Goal: Information Seeking & Learning: Find specific page/section

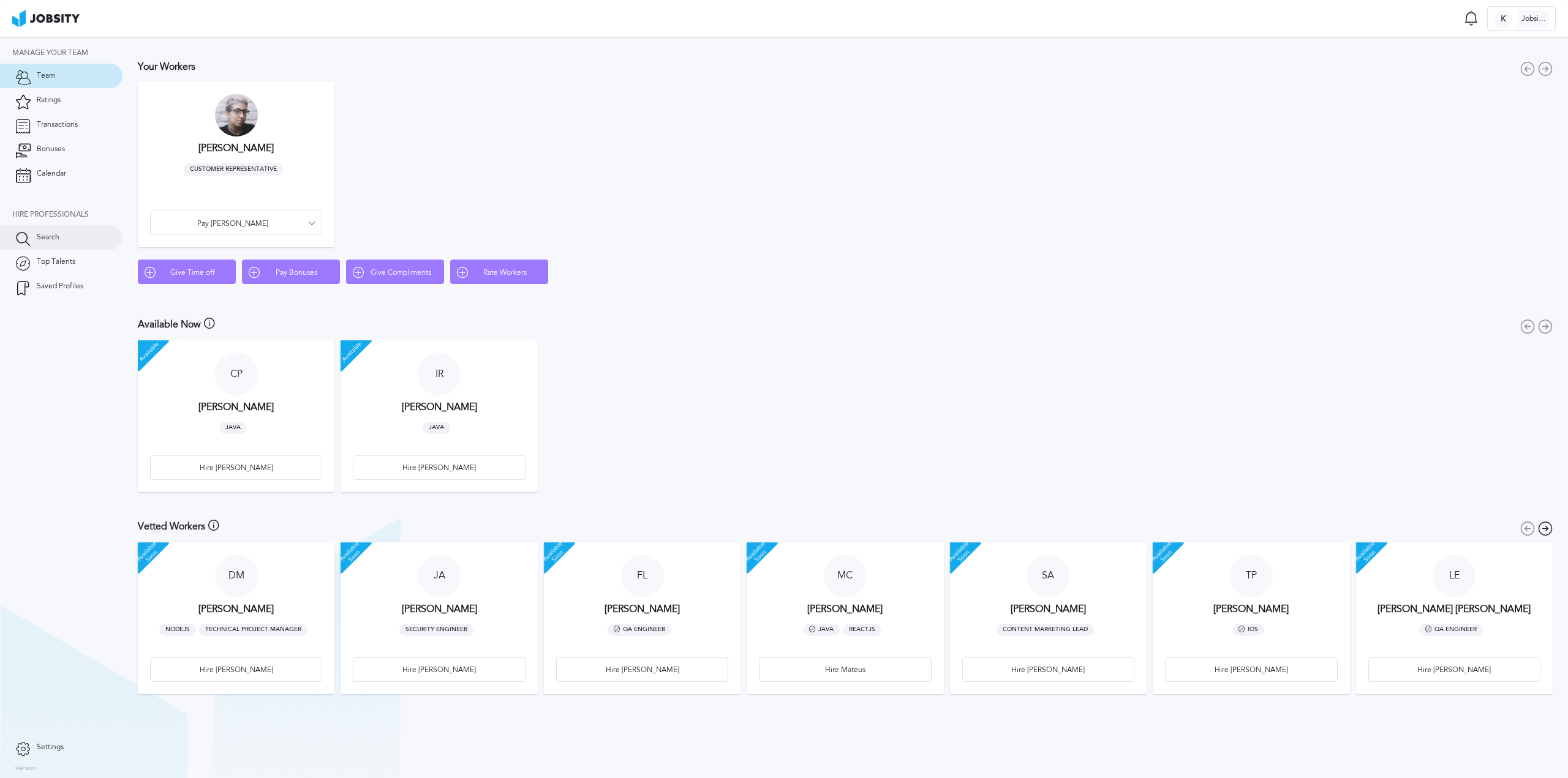
click at [48, 235] on span "Search" at bounding box center [48, 237] width 23 height 8
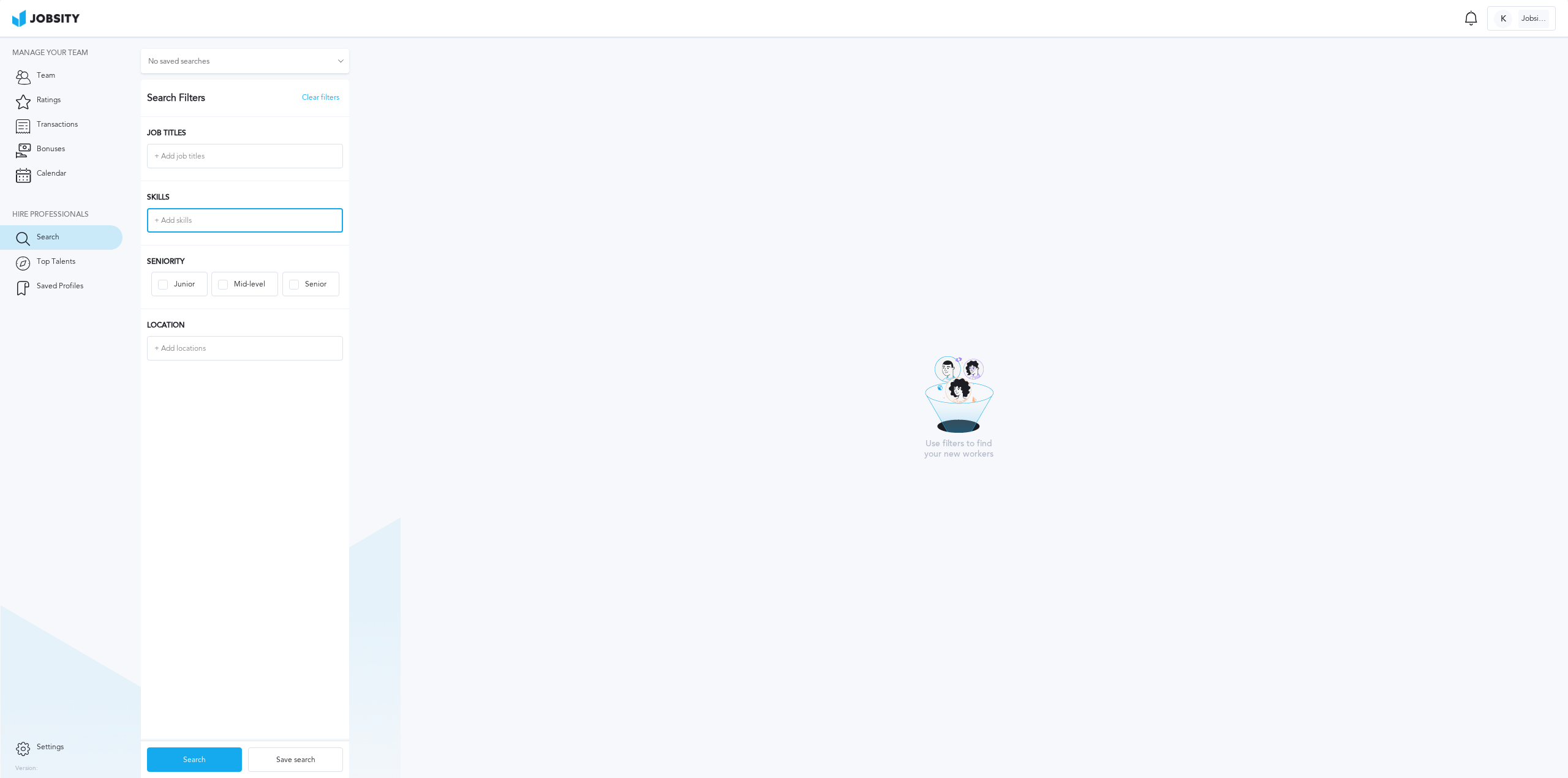
click at [191, 217] on input "+ Add skills" at bounding box center [245, 220] width 193 height 22
type input "react"
click at [202, 185] on div "Skills react react React ive Programming React .js React Native React Hooks Rea…" at bounding box center [244, 213] width 208 height 64
click at [296, 286] on div at bounding box center [294, 285] width 5 height 5
click at [204, 223] on input "react" at bounding box center [245, 220] width 193 height 22
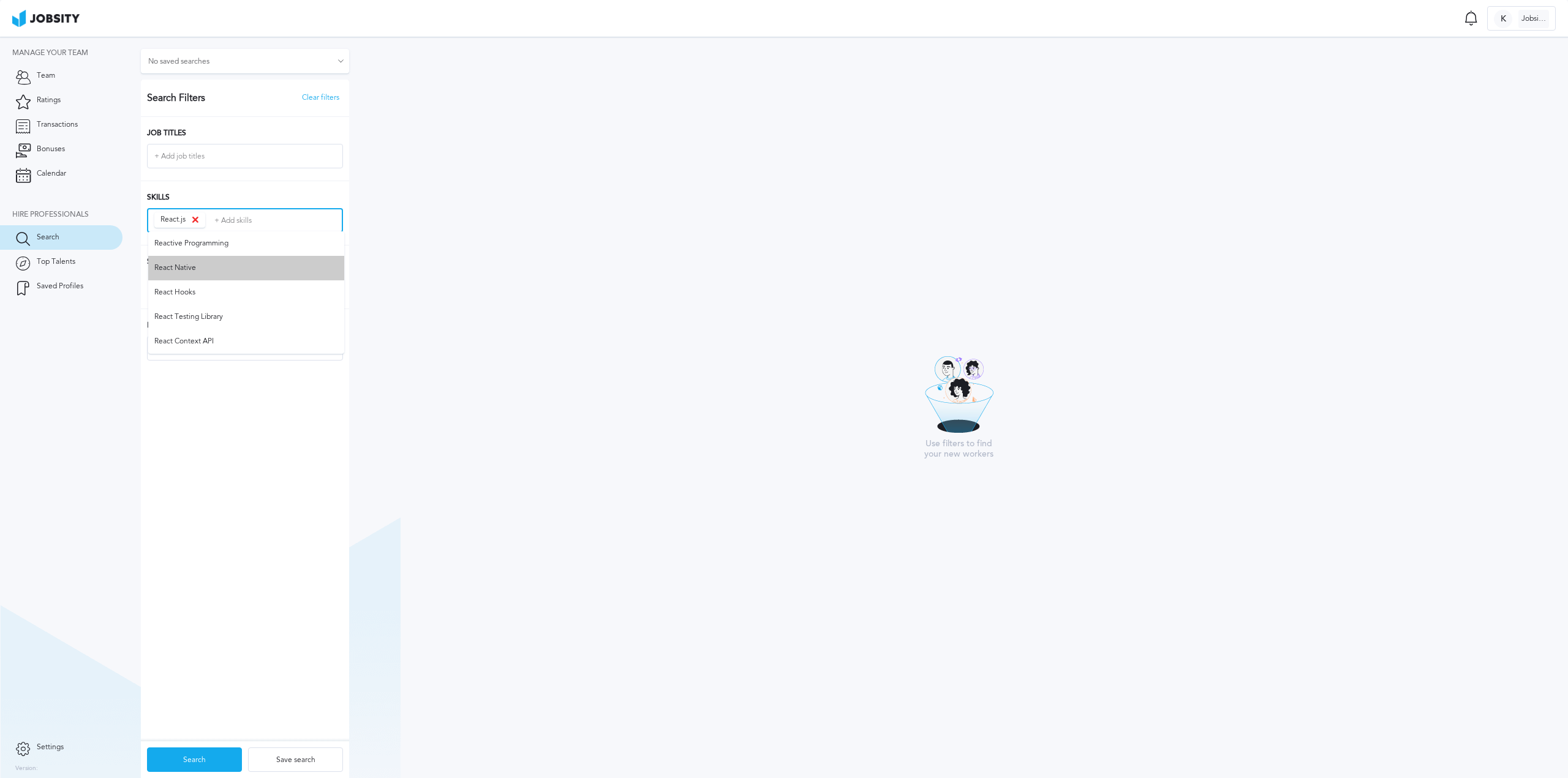
click at [190, 268] on li "React Native" at bounding box center [246, 268] width 196 height 24
click at [197, 273] on ul "Reactive Programming React Native React Hooks React Testing Library React Conte…" at bounding box center [246, 293] width 196 height 122
type input ".net"
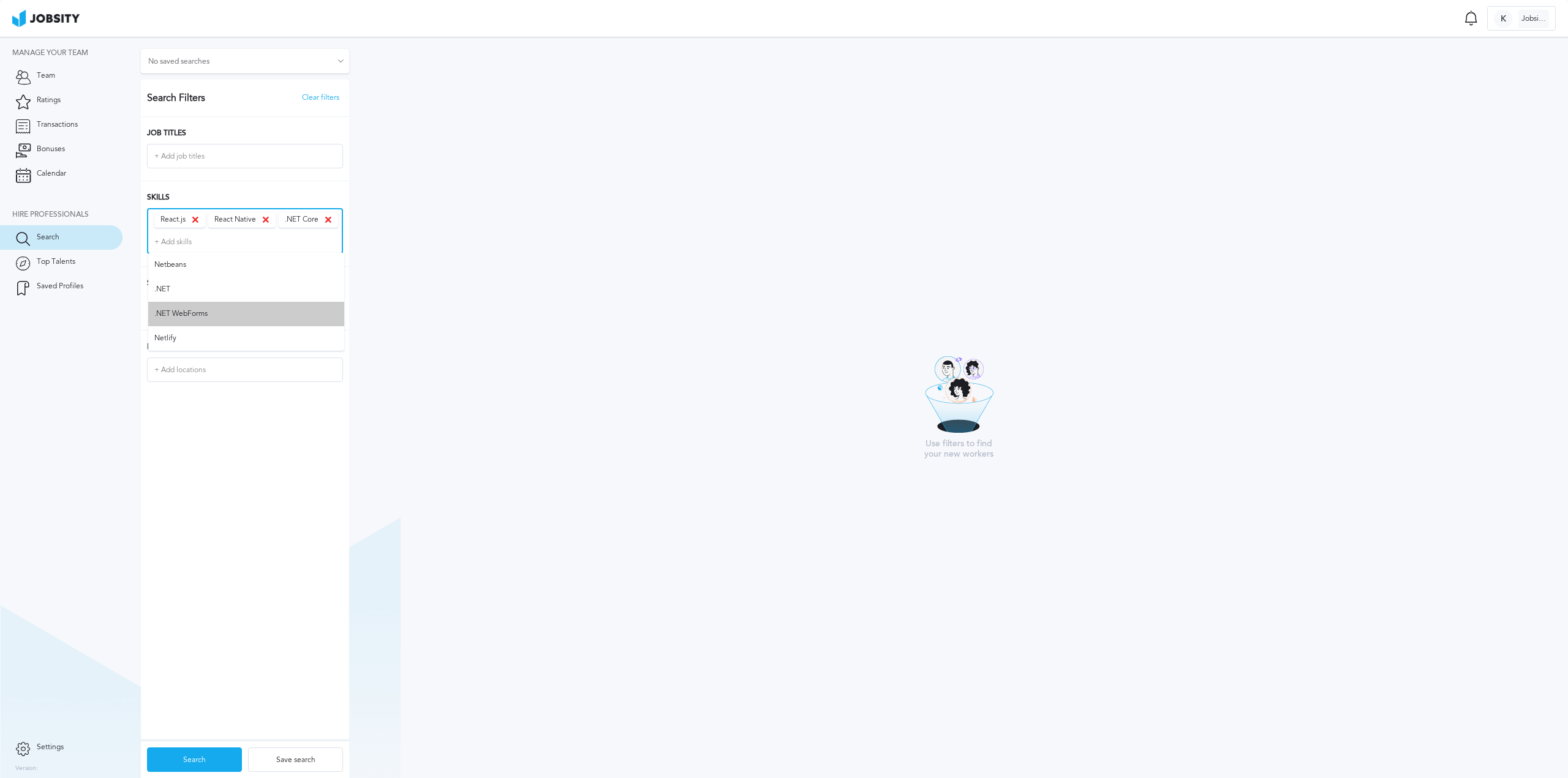
click at [184, 318] on ul "Netbeans .NET .NET WebForms Netlify" at bounding box center [246, 302] width 196 height 98
click at [224, 229] on div "React.js React Native .NET Core" at bounding box center [244, 220] width 193 height 21
click at [226, 231] on div "React.js React Native .NET Core" at bounding box center [244, 220] width 193 height 21
type input "C#"
click at [177, 279] on li "C++" at bounding box center [246, 284] width 196 height 24
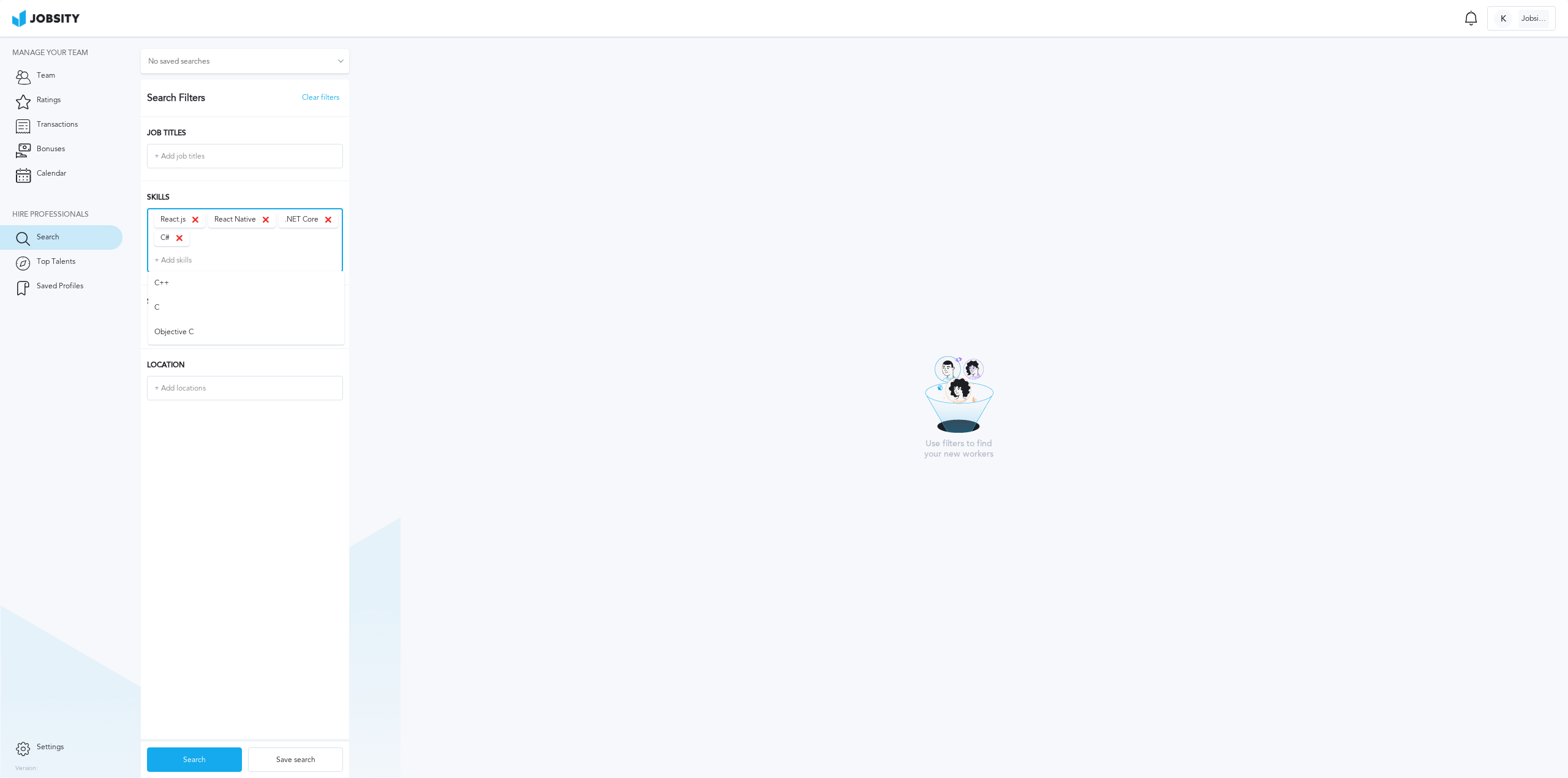
click at [207, 261] on input "+ Add skills" at bounding box center [245, 260] width 193 height 22
type input "javas"
drag, startPoint x: 208, startPoint y: 520, endPoint x: 225, endPoint y: 445, distance: 76.9
click at [208, 520] on div "Search Filters Clear filters Job Titles + Add job titles Skills React.js React …" at bounding box center [244, 410] width 208 height 662
click at [194, 758] on div "Search" at bounding box center [194, 761] width 93 height 24
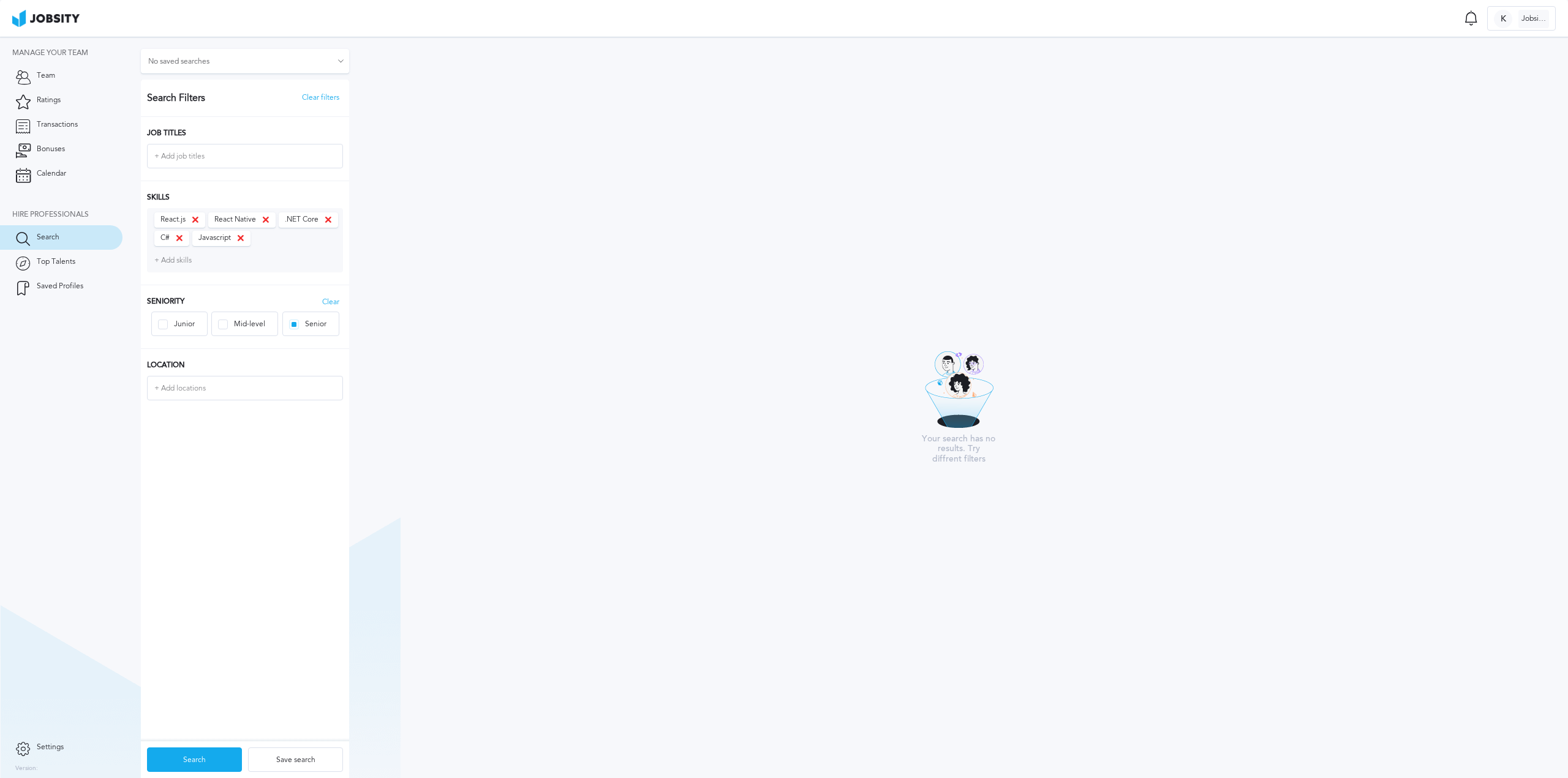
click at [244, 235] on icon at bounding box center [240, 238] width 7 height 7
click at [204, 439] on div "Search Filters Clear filters Job Titles + Add job titles Skills React.js React …" at bounding box center [244, 410] width 208 height 662
drag, startPoint x: 204, startPoint y: 763, endPoint x: 208, endPoint y: 647, distance: 116.1
click at [203, 763] on div "Search" at bounding box center [194, 761] width 93 height 24
click at [266, 218] on icon at bounding box center [266, 219] width 7 height 7
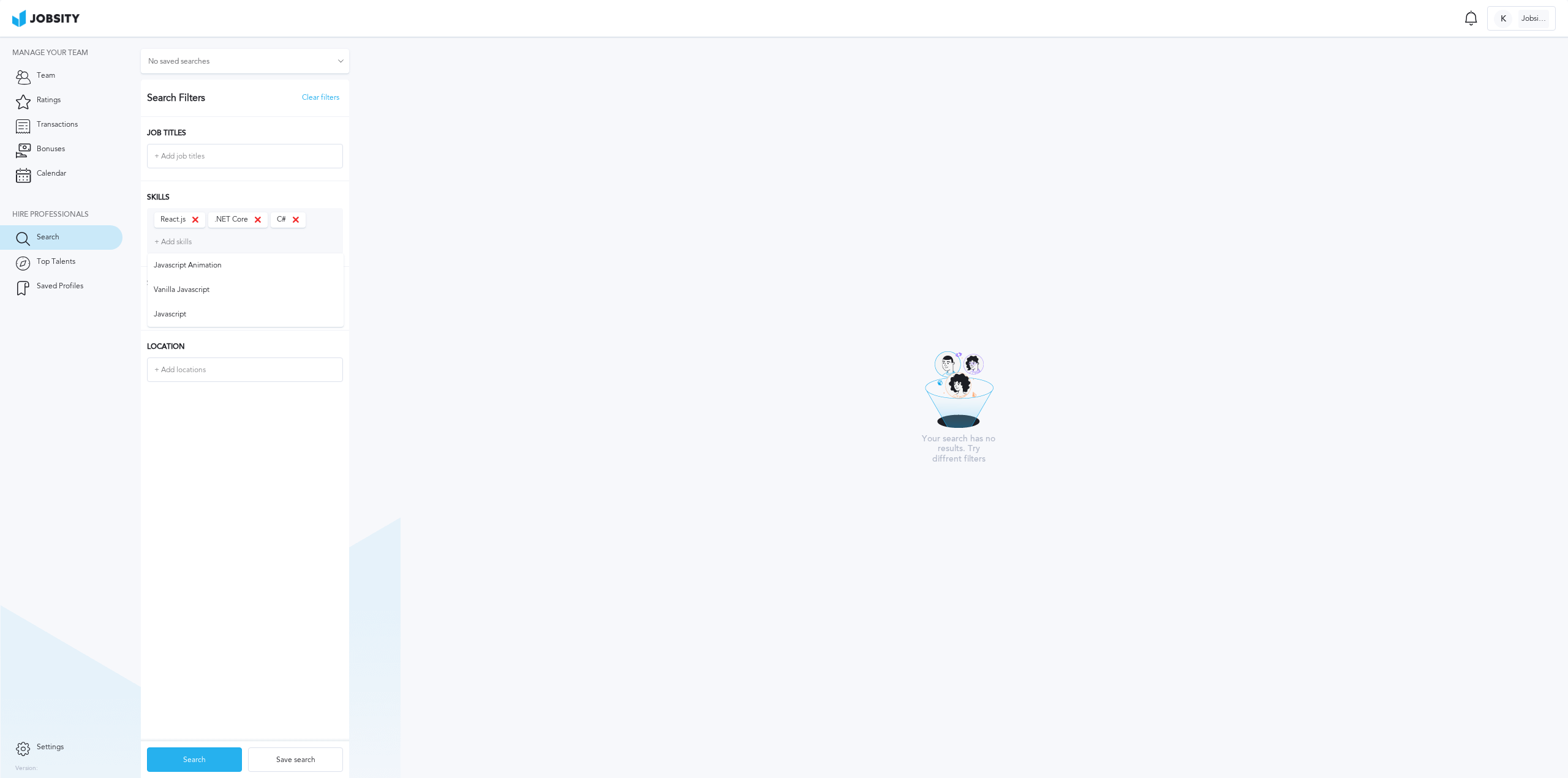
drag, startPoint x: 197, startPoint y: 760, endPoint x: 197, endPoint y: 750, distance: 10.0
click at [197, 757] on div "Search" at bounding box center [194, 761] width 93 height 24
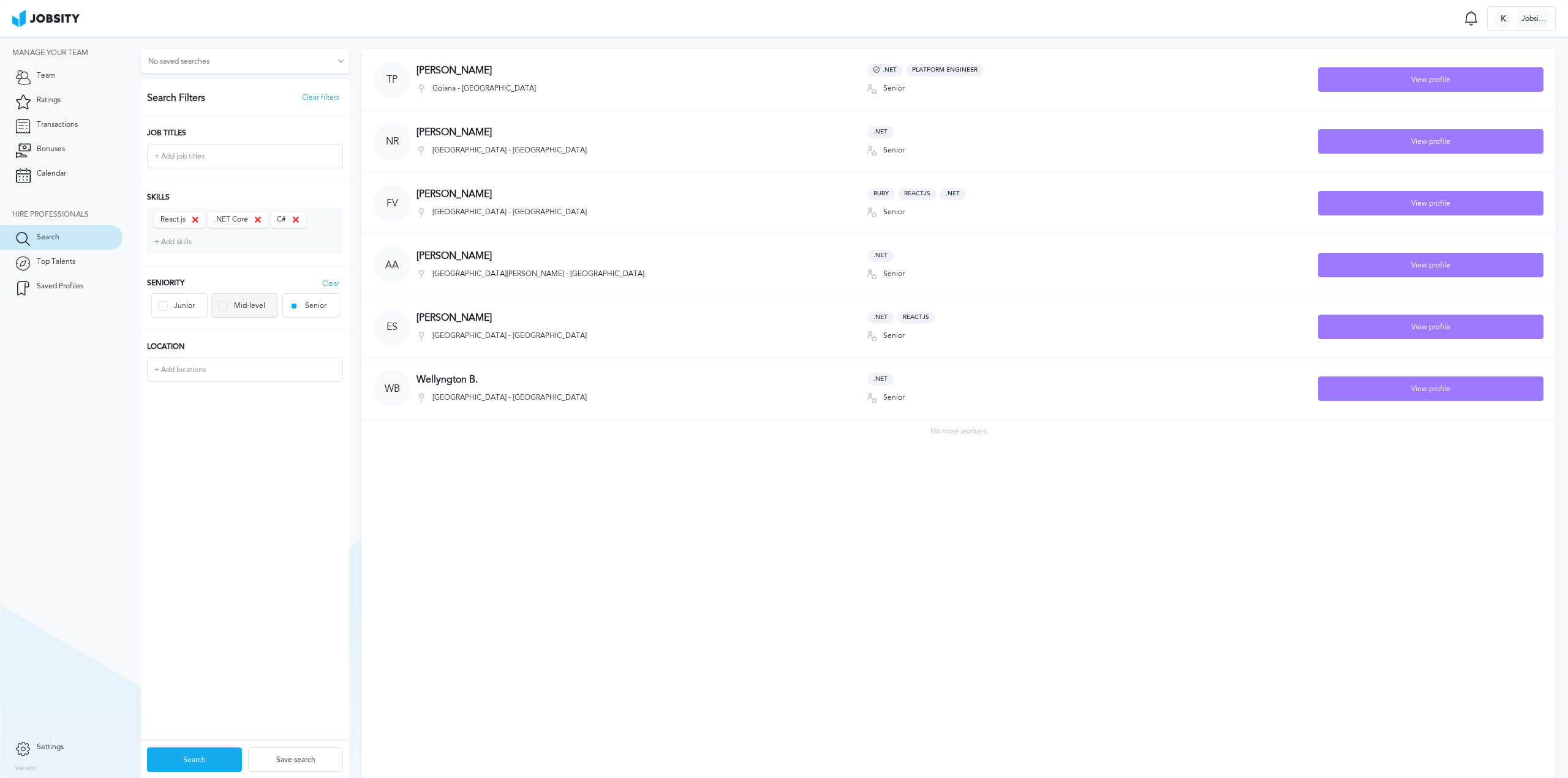
click at [233, 304] on div "Mid-level" at bounding box center [249, 306] width 43 height 8
click at [298, 311] on div at bounding box center [293, 306] width 10 height 10
click at [202, 763] on div "Search" at bounding box center [194, 761] width 93 height 24
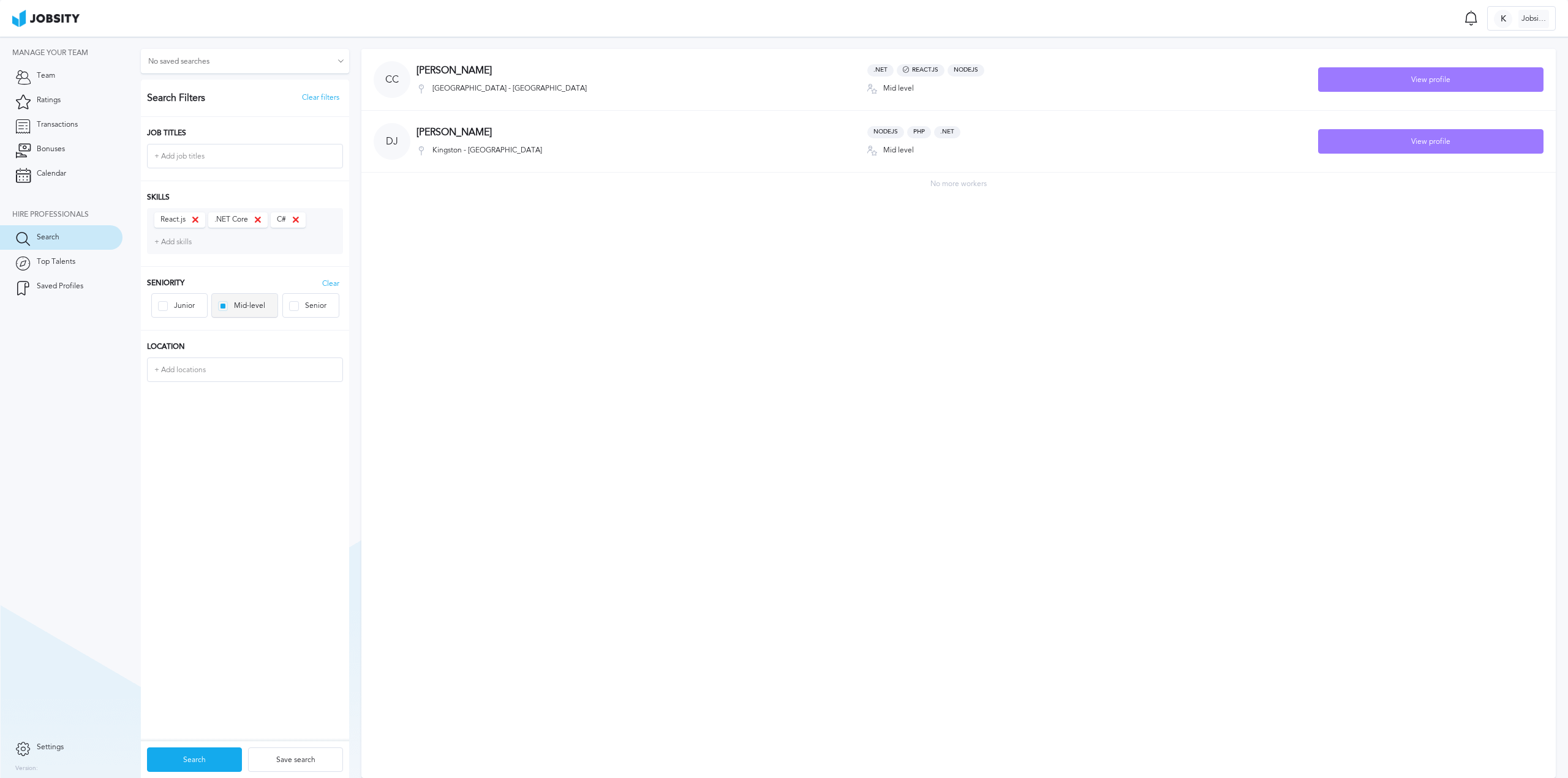
click at [226, 304] on div at bounding box center [223, 306] width 5 height 5
click at [287, 304] on div "Senior" at bounding box center [311, 306] width 55 height 24
click at [204, 761] on div "Search" at bounding box center [194, 761] width 93 height 24
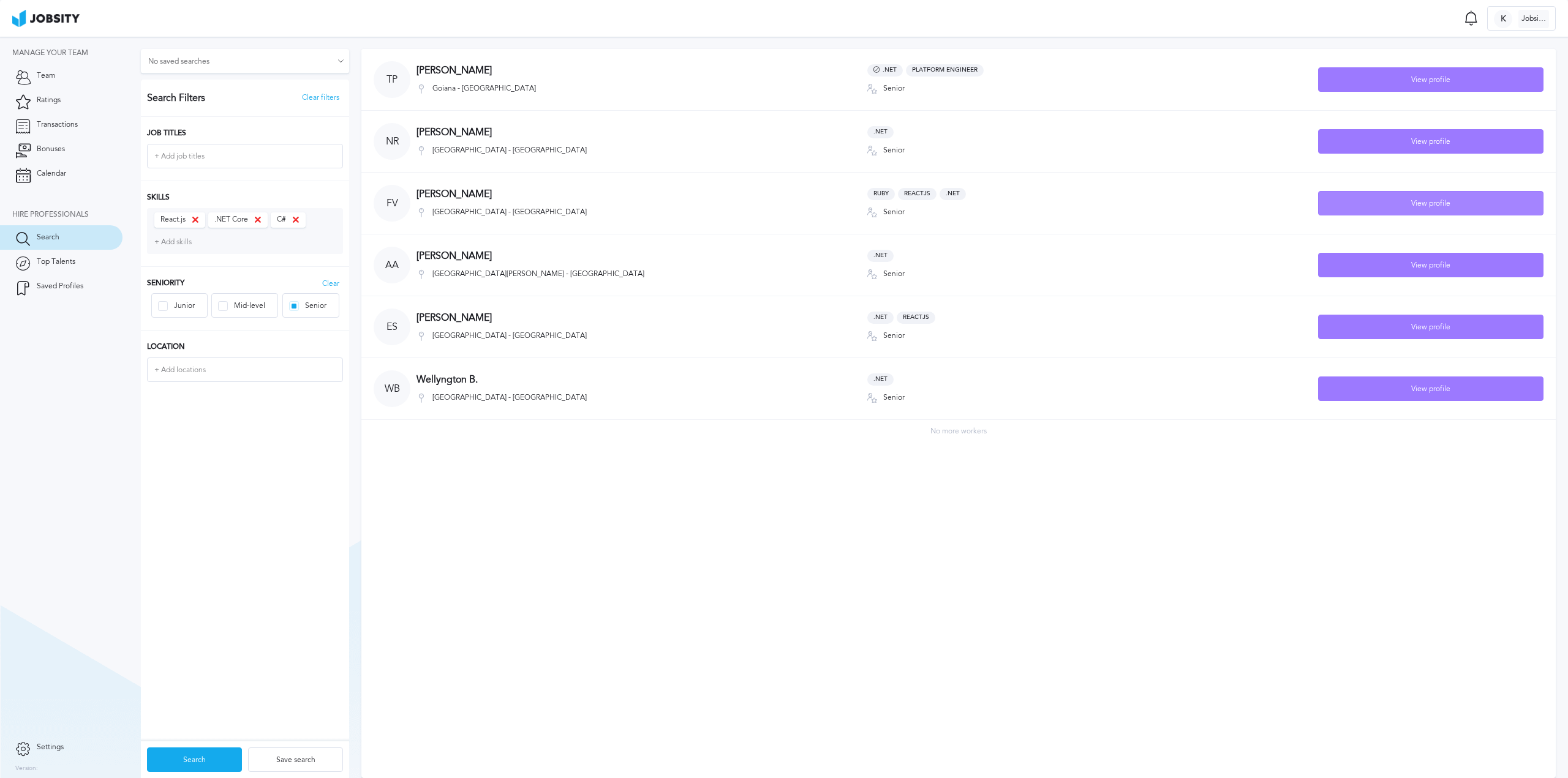
click at [1465, 204] on div "View profile" at bounding box center [1431, 204] width 224 height 24
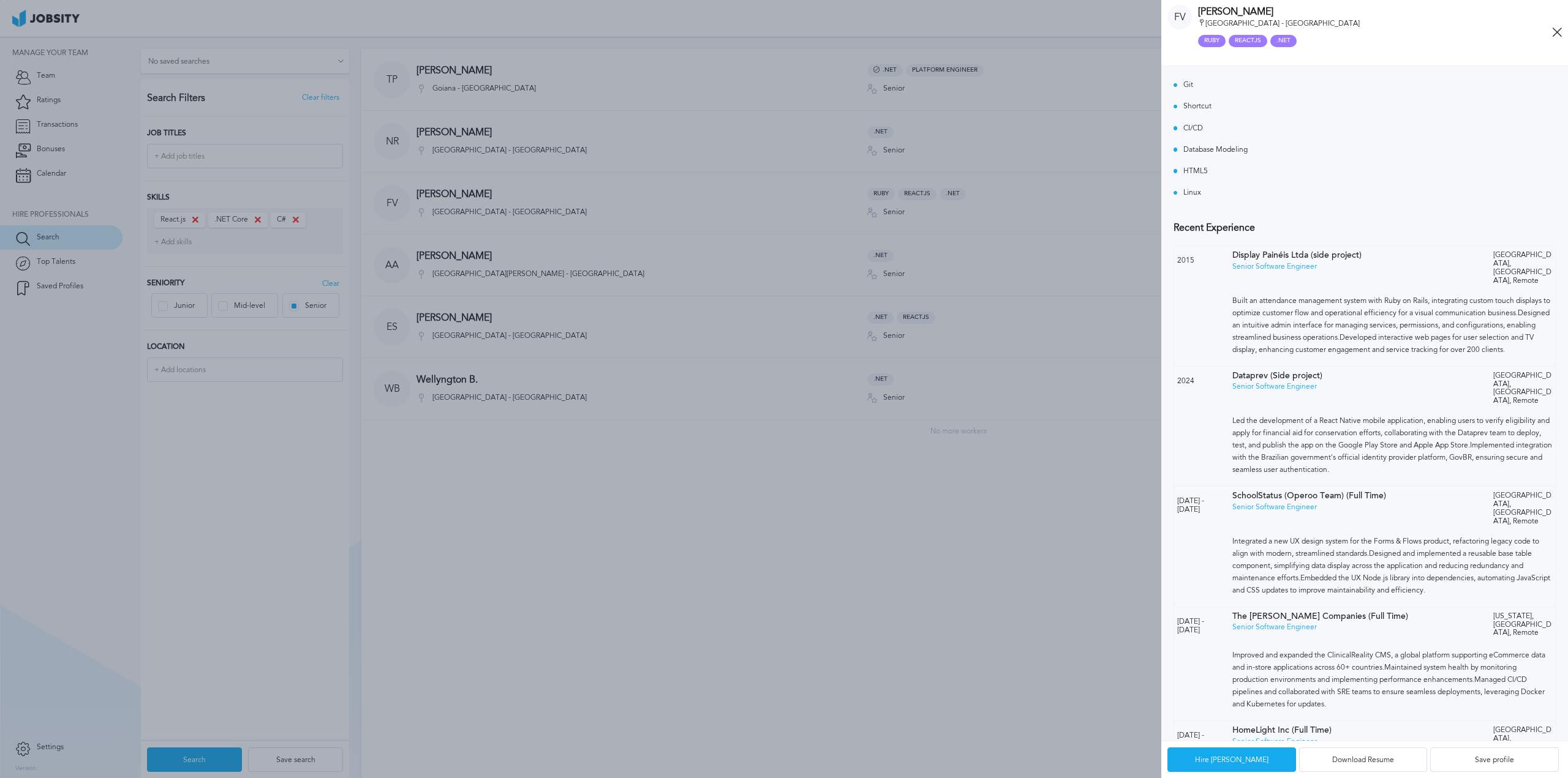
scroll to position [1041, 0]
